Goal: Check status: Check status

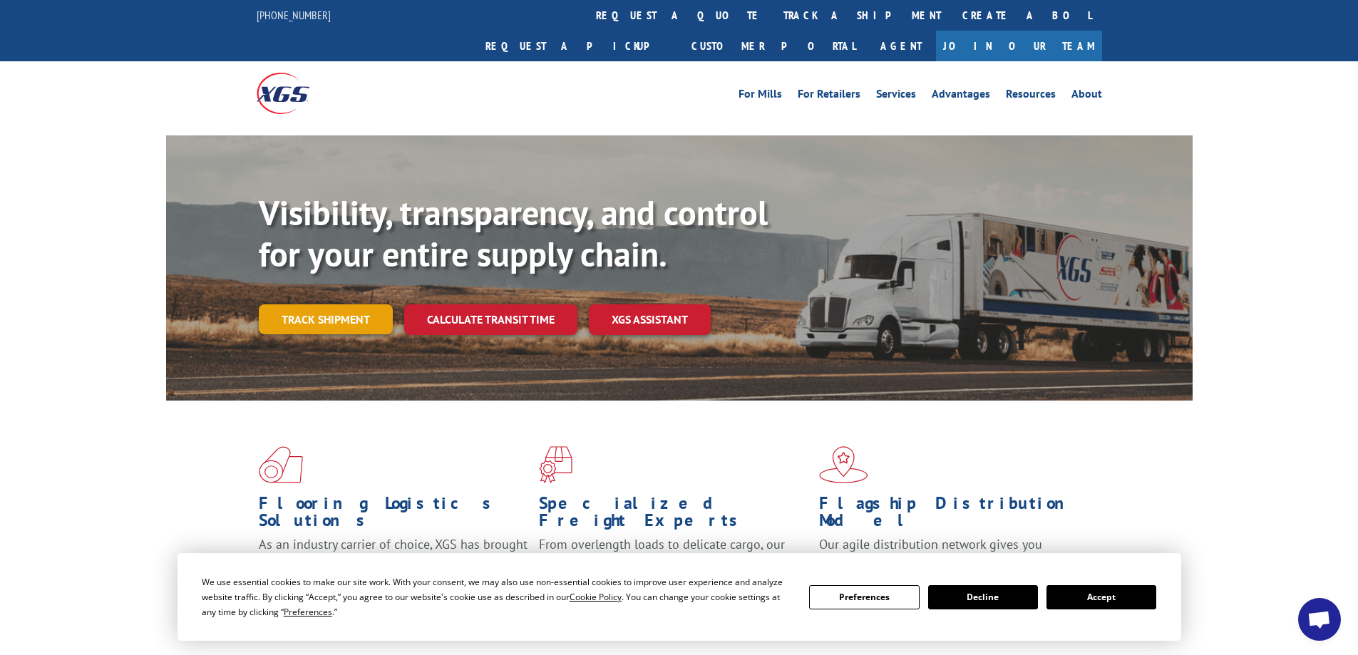
click at [341, 304] on link "Track shipment" at bounding box center [326, 319] width 134 height 30
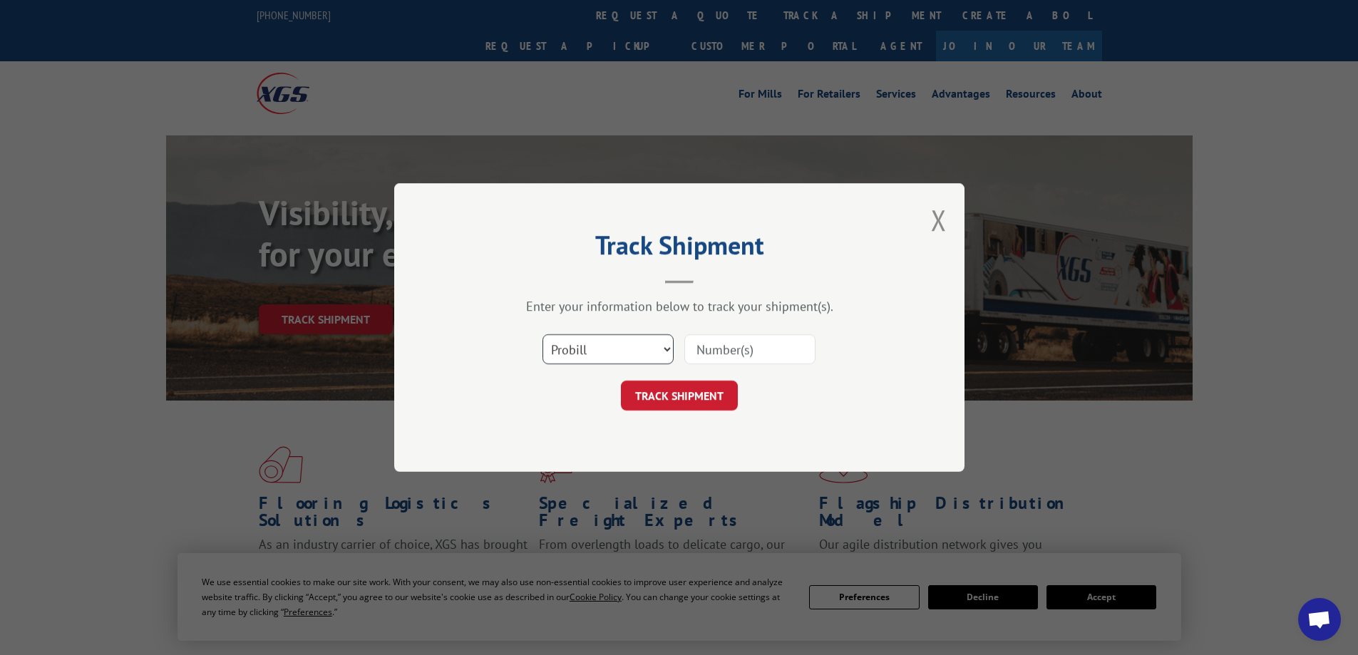
click at [659, 348] on select "Select category... Probill BOL PO" at bounding box center [607, 349] width 131 height 30
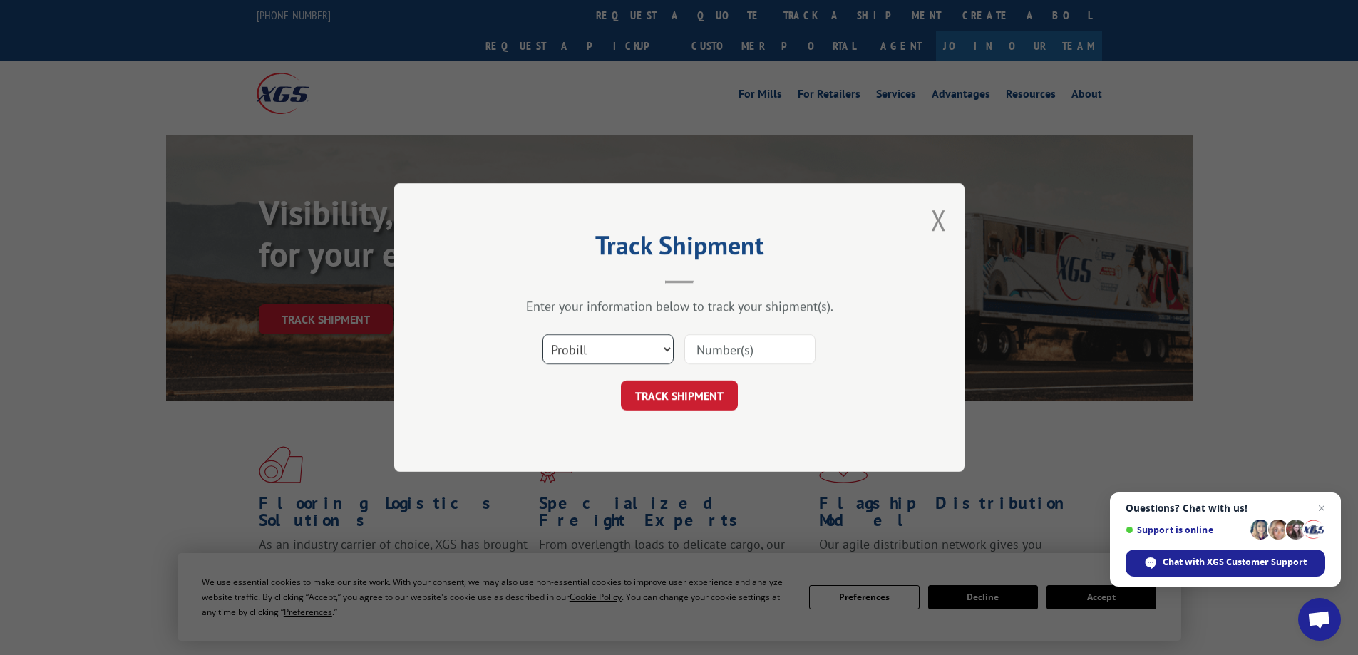
select select "bol"
click at [542, 334] on select "Select category... Probill BOL PO" at bounding box center [607, 349] width 131 height 30
click at [701, 351] on input at bounding box center [749, 349] width 131 height 30
paste input "[EMAIL_ADDRESS][DOMAIN_NAME]"
type input "[EMAIL_ADDRESS][DOMAIN_NAME]"
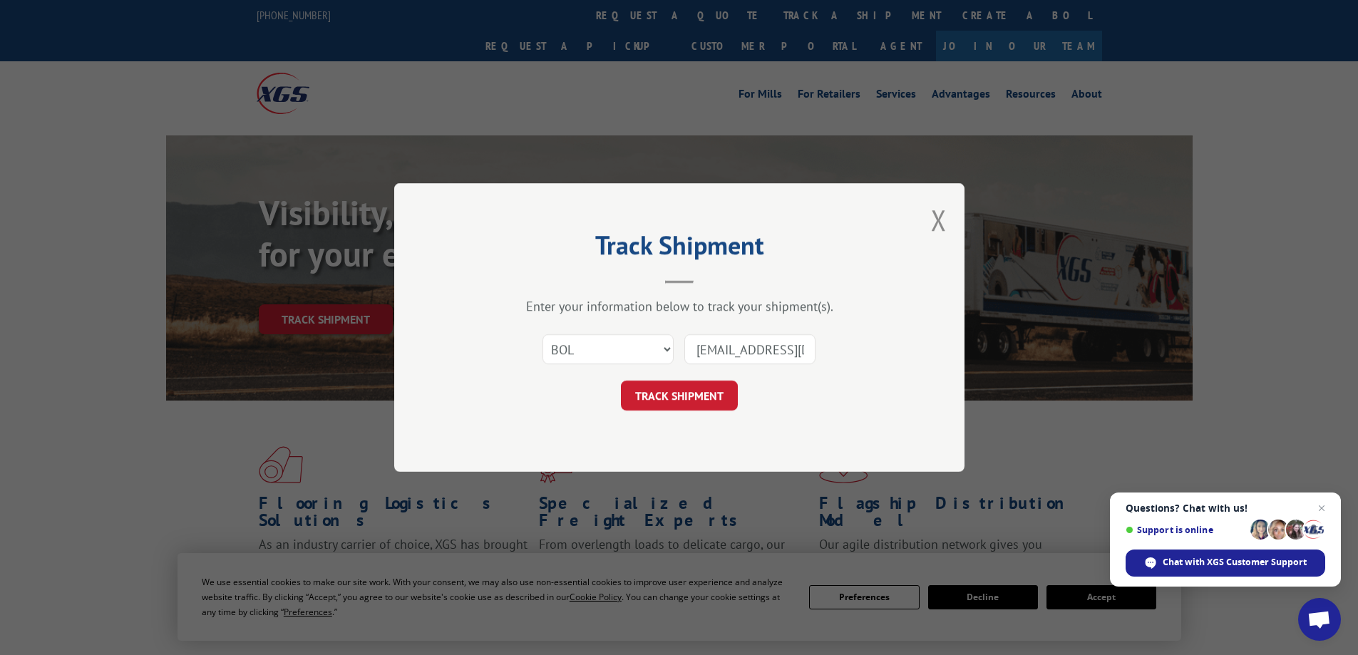
drag, startPoint x: 813, startPoint y: 346, endPoint x: 615, endPoint y: 345, distance: 198.2
click at [615, 345] on div "Select category... Probill BOL PO [EMAIL_ADDRESS][DOMAIN_NAME]" at bounding box center [679, 349] width 428 height 47
paste input "3368494"
type input "3368494"
click at [682, 398] on button "TRACK SHIPMENT" at bounding box center [679, 396] width 117 height 30
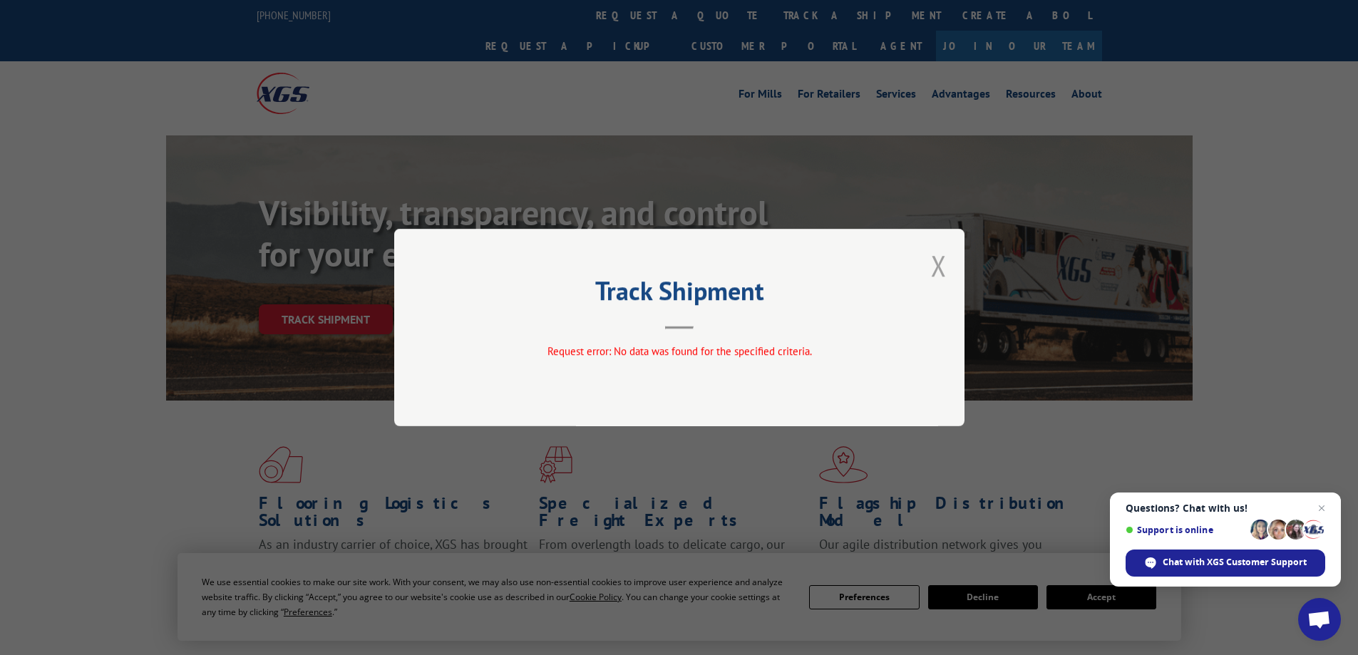
click at [944, 264] on button "Close modal" at bounding box center [939, 266] width 16 height 38
